Goal: Use online tool/utility: Utilize a website feature to perform a specific function

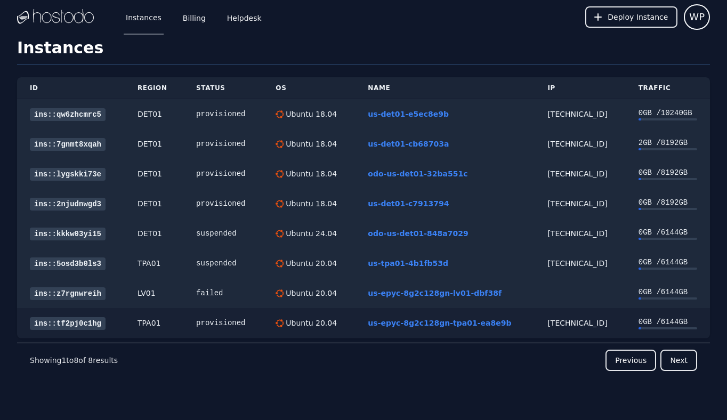
click at [70, 322] on link "ins::tf2pj0c1hg" at bounding box center [68, 323] width 76 height 13
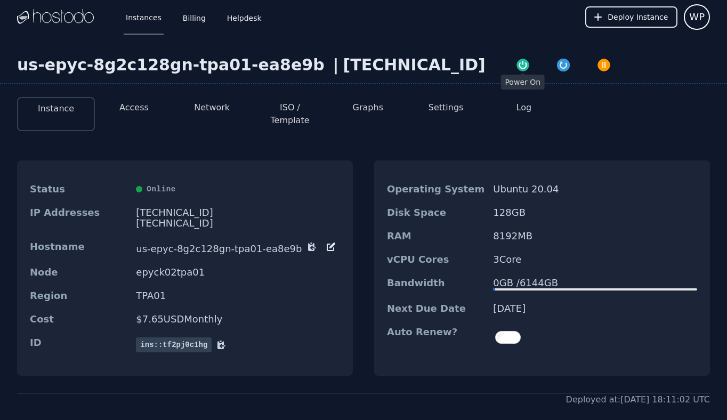
click at [515, 59] on img "button" at bounding box center [522, 65] width 15 height 15
click at [124, 107] on button "Access" at bounding box center [133, 107] width 29 height 13
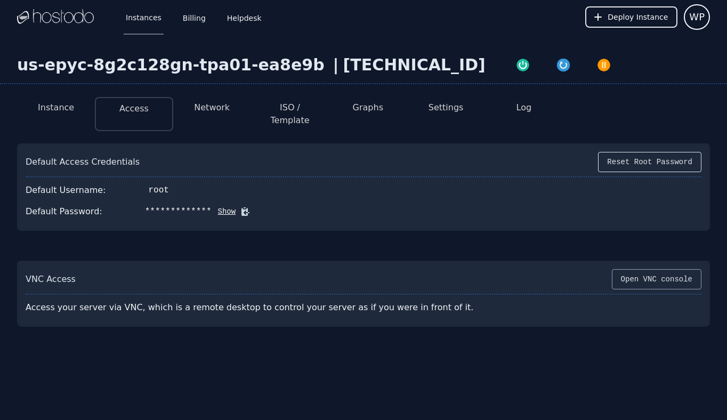
click at [650, 273] on button "Open VNC console" at bounding box center [657, 279] width 90 height 20
